Goal: Complete application form

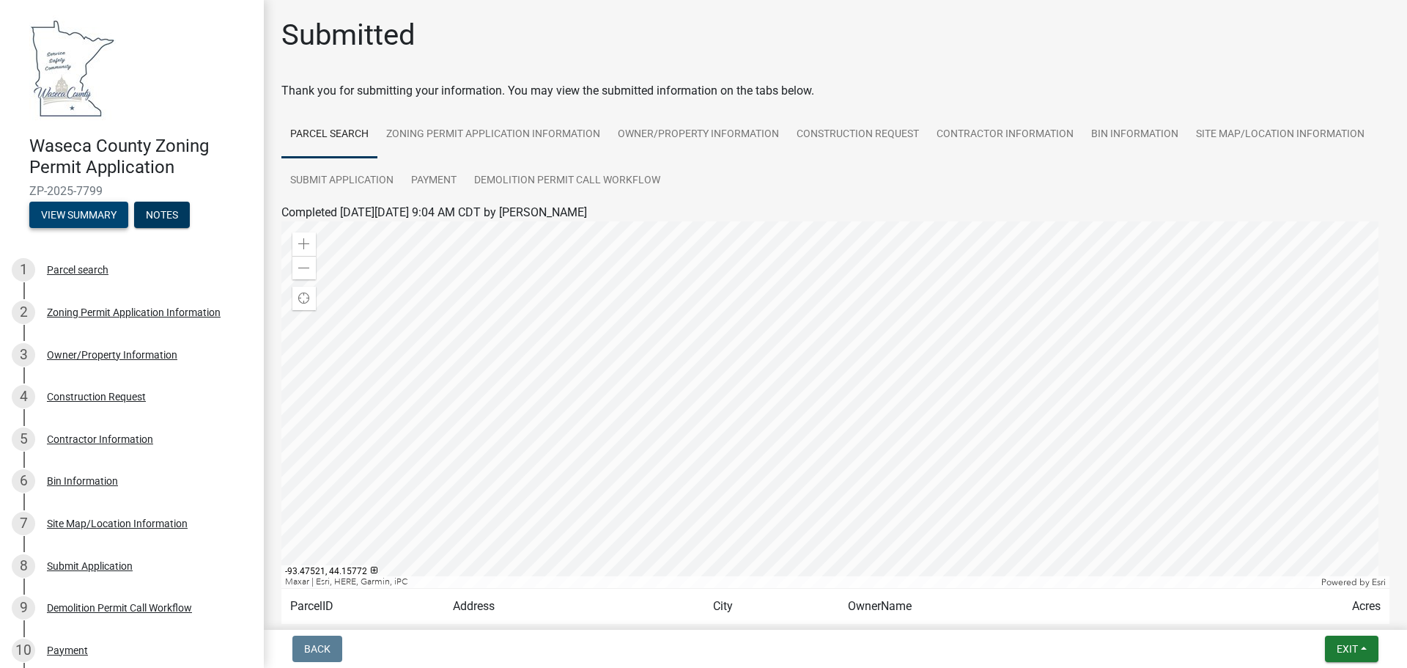
click at [62, 215] on button "View Summary" at bounding box center [78, 215] width 99 height 26
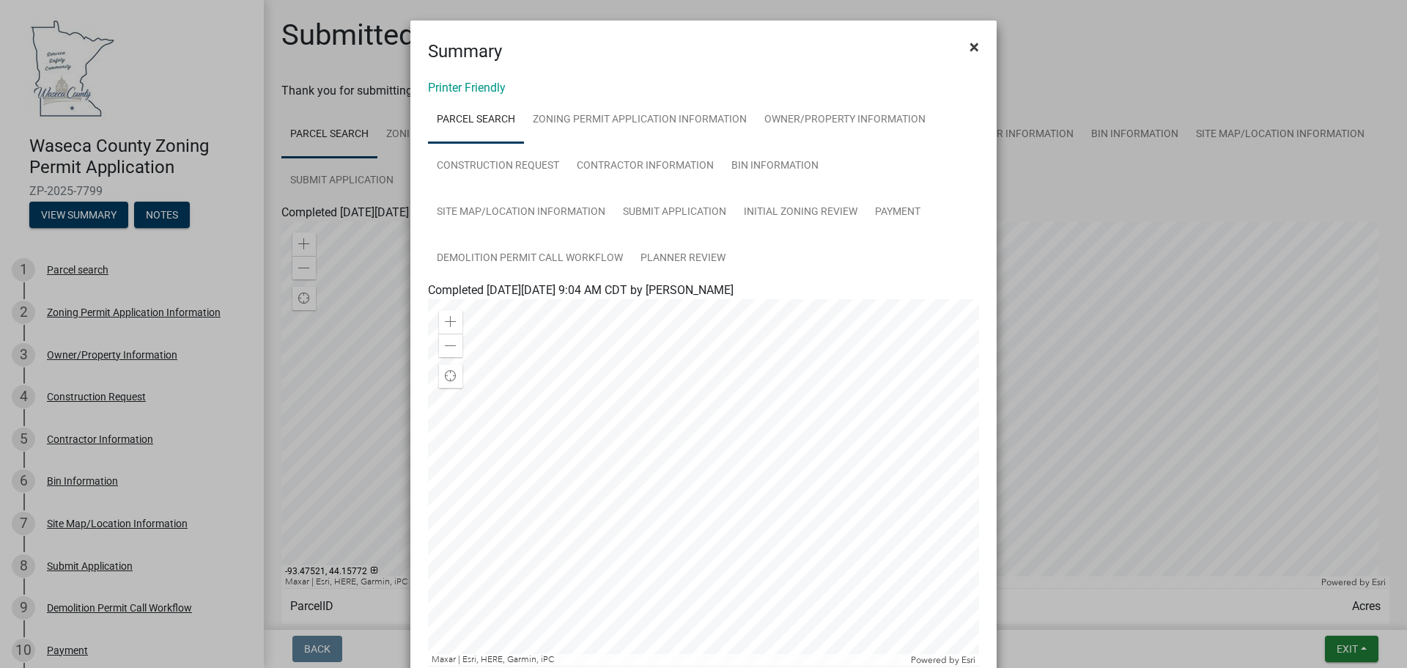
click at [975, 43] on button "×" at bounding box center [974, 46] width 33 height 41
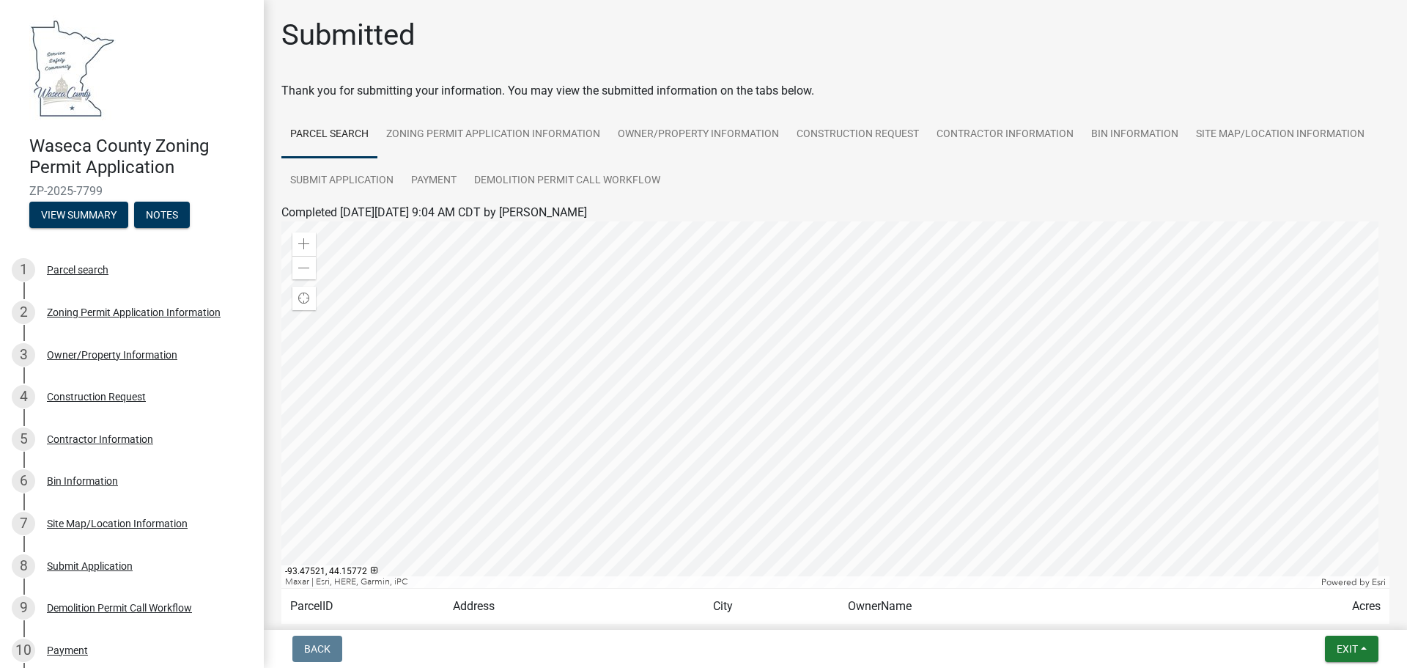
click at [92, 141] on h4 "Waseca County Zoning Permit Application" at bounding box center [140, 157] width 223 height 43
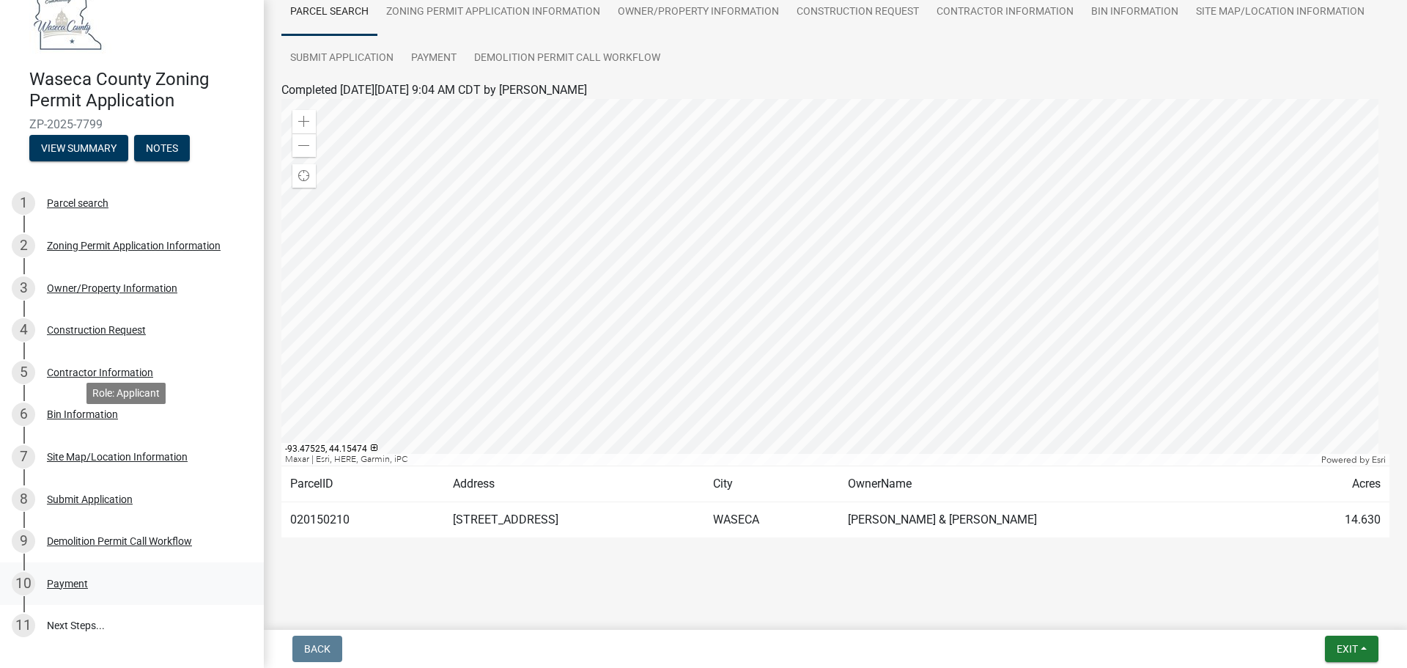
scroll to position [182, 0]
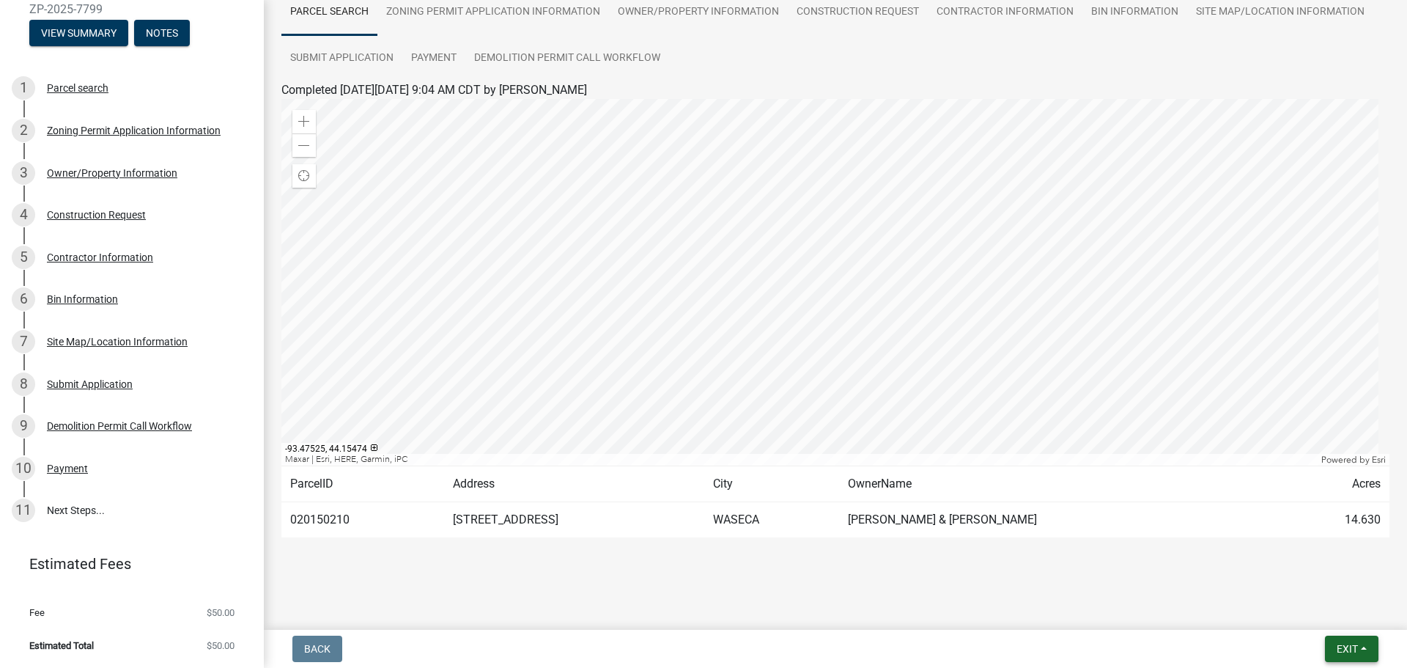
click at [1359, 653] on button "Exit" at bounding box center [1351, 648] width 53 height 26
click at [1333, 608] on button "Save & Exit" at bounding box center [1319, 610] width 117 height 35
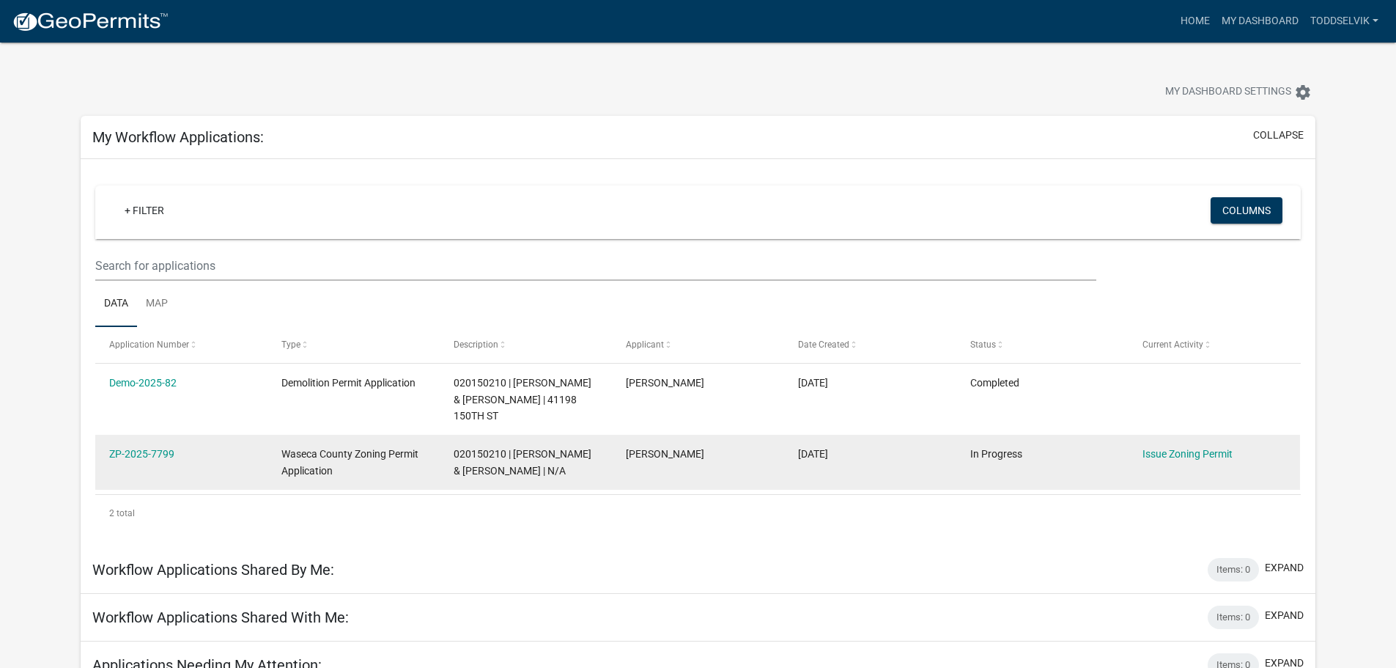
click at [1181, 481] on datatable-body-cell "Issue Zoning Permit" at bounding box center [1214, 462] width 172 height 54
click at [1181, 456] on link "Issue Zoning Permit" at bounding box center [1187, 454] width 90 height 12
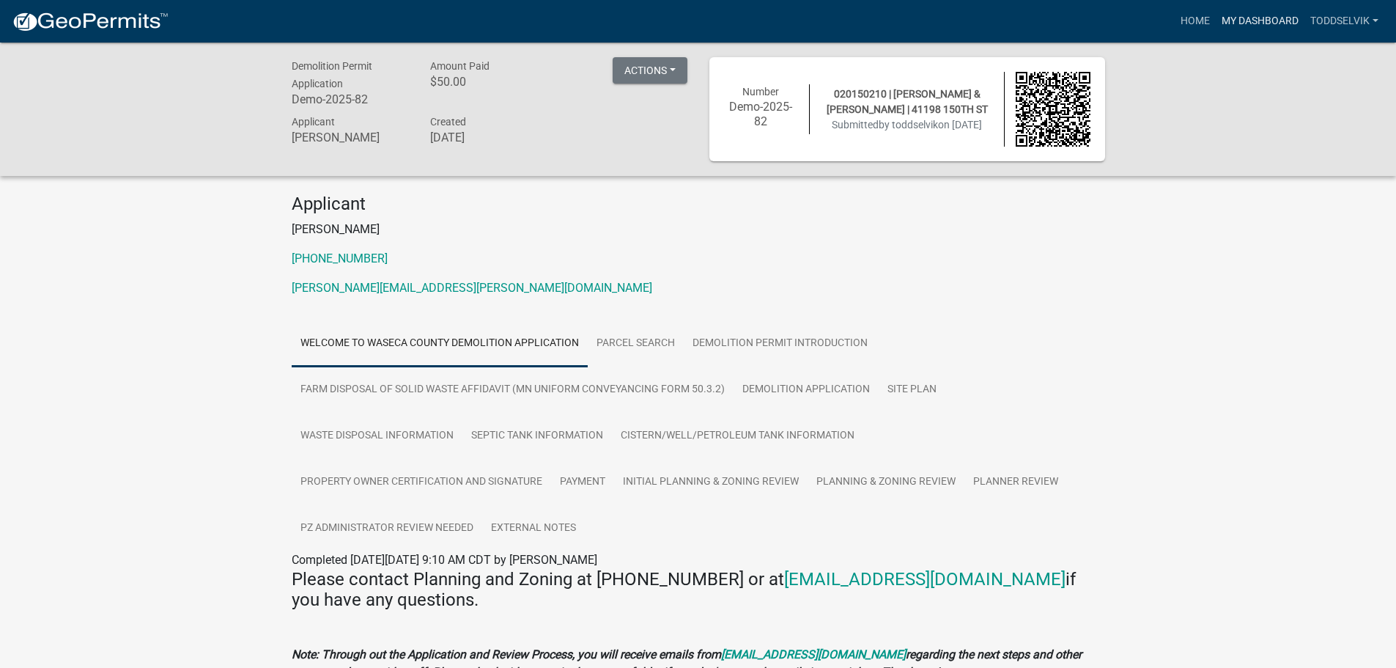
click at [1248, 24] on link "My Dashboard" at bounding box center [1260, 21] width 89 height 28
